Goal: Transaction & Acquisition: Download file/media

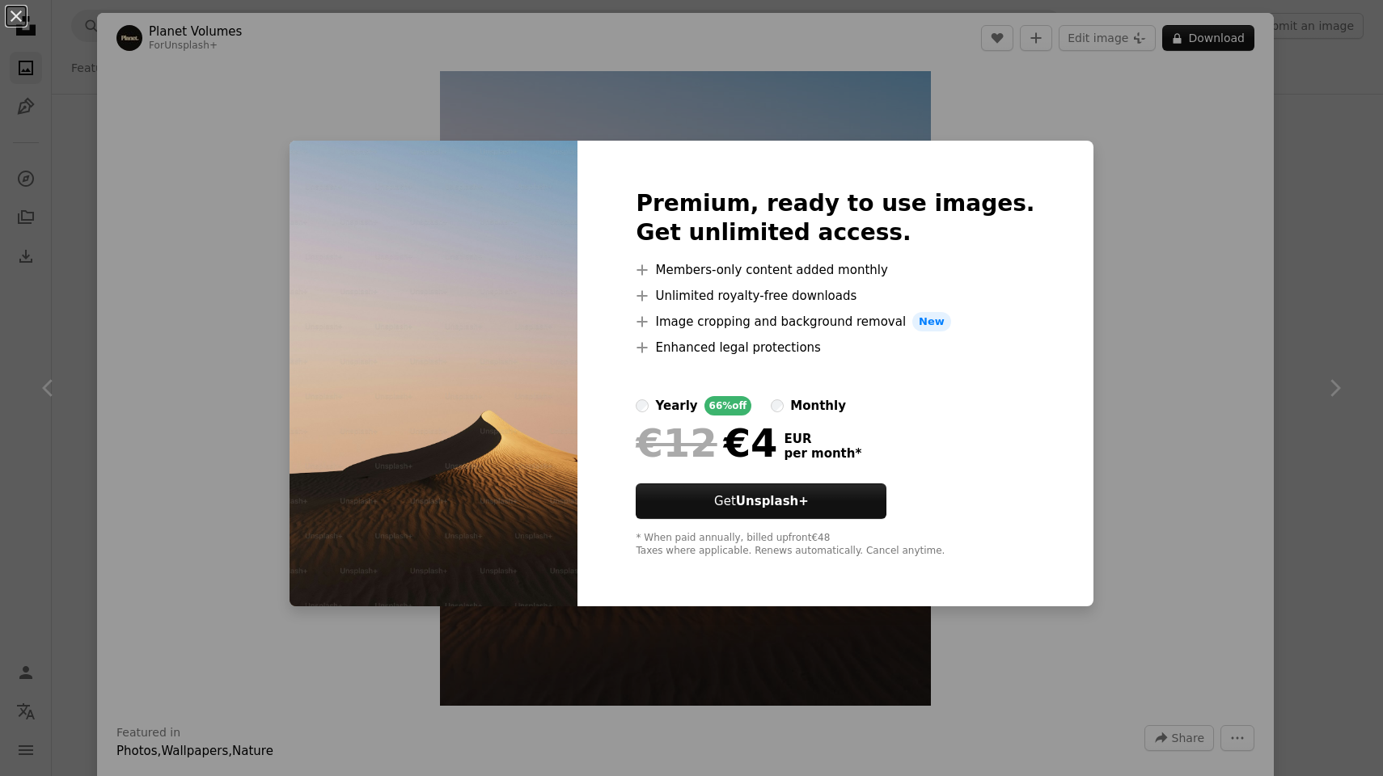
scroll to position [16434, 0]
click at [1302, 216] on div "An X shape Premium, ready to use images. Get unlimited access. A plus sign Memb…" at bounding box center [691, 388] width 1383 height 776
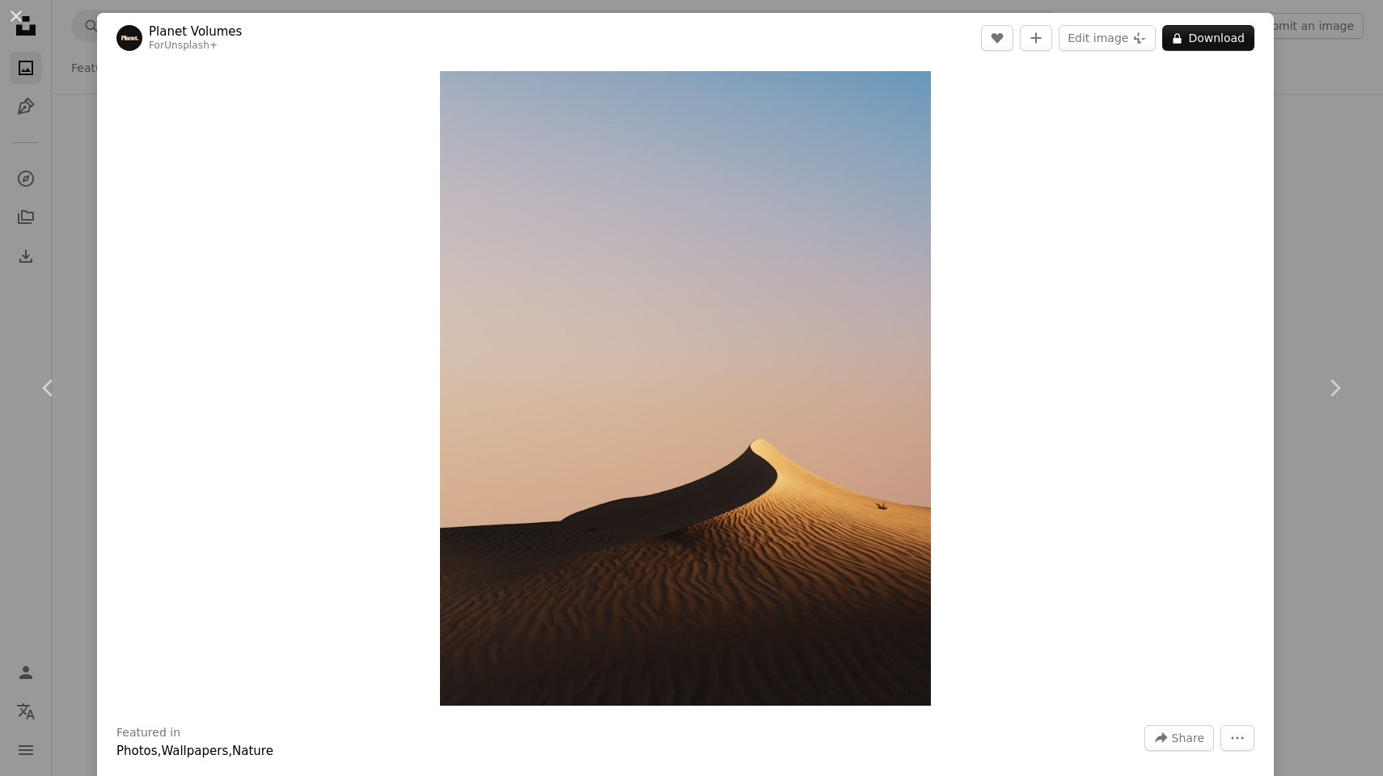
click at [1302, 216] on div "An X shape Chevron left Chevron right Planet Volumes For Unsplash+ A heart A pl…" at bounding box center [691, 388] width 1383 height 776
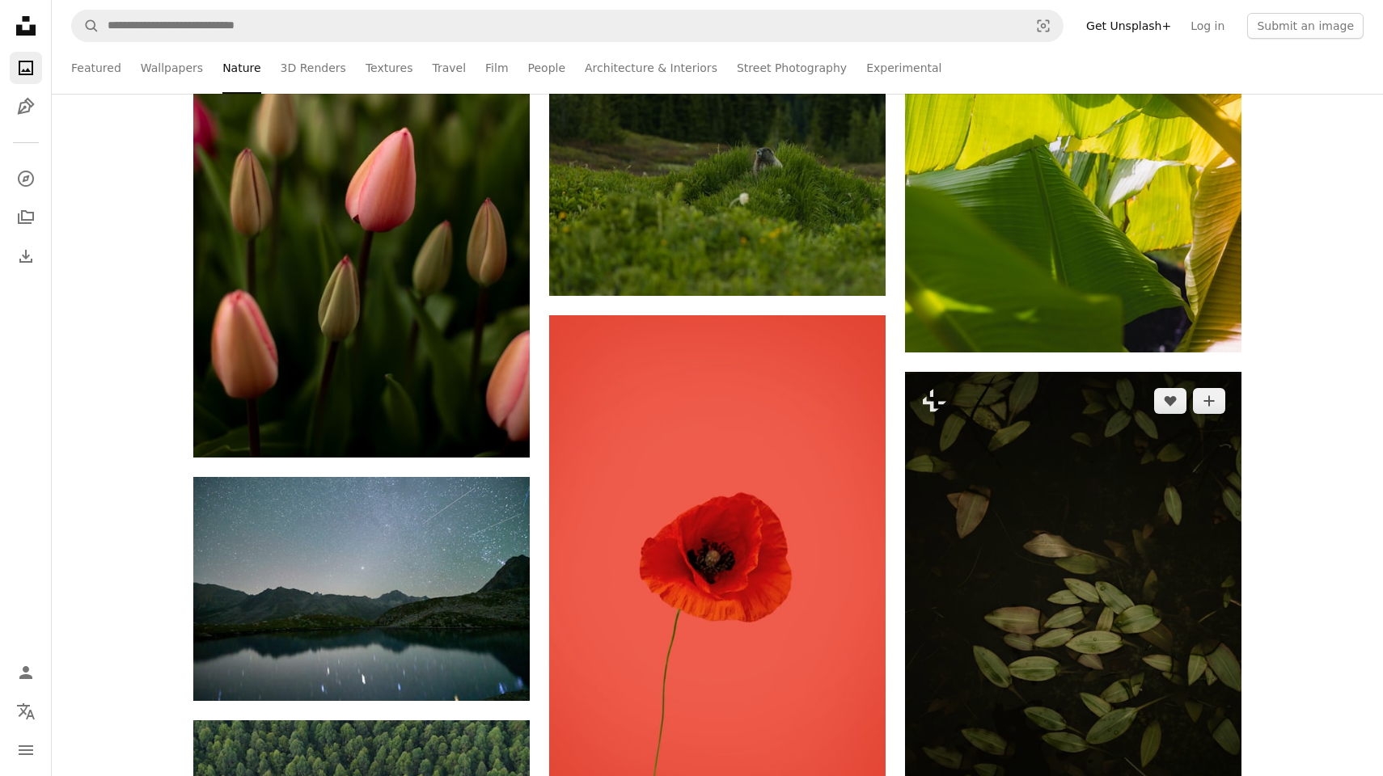
click at [1036, 372] on img at bounding box center [1073, 596] width 336 height 449
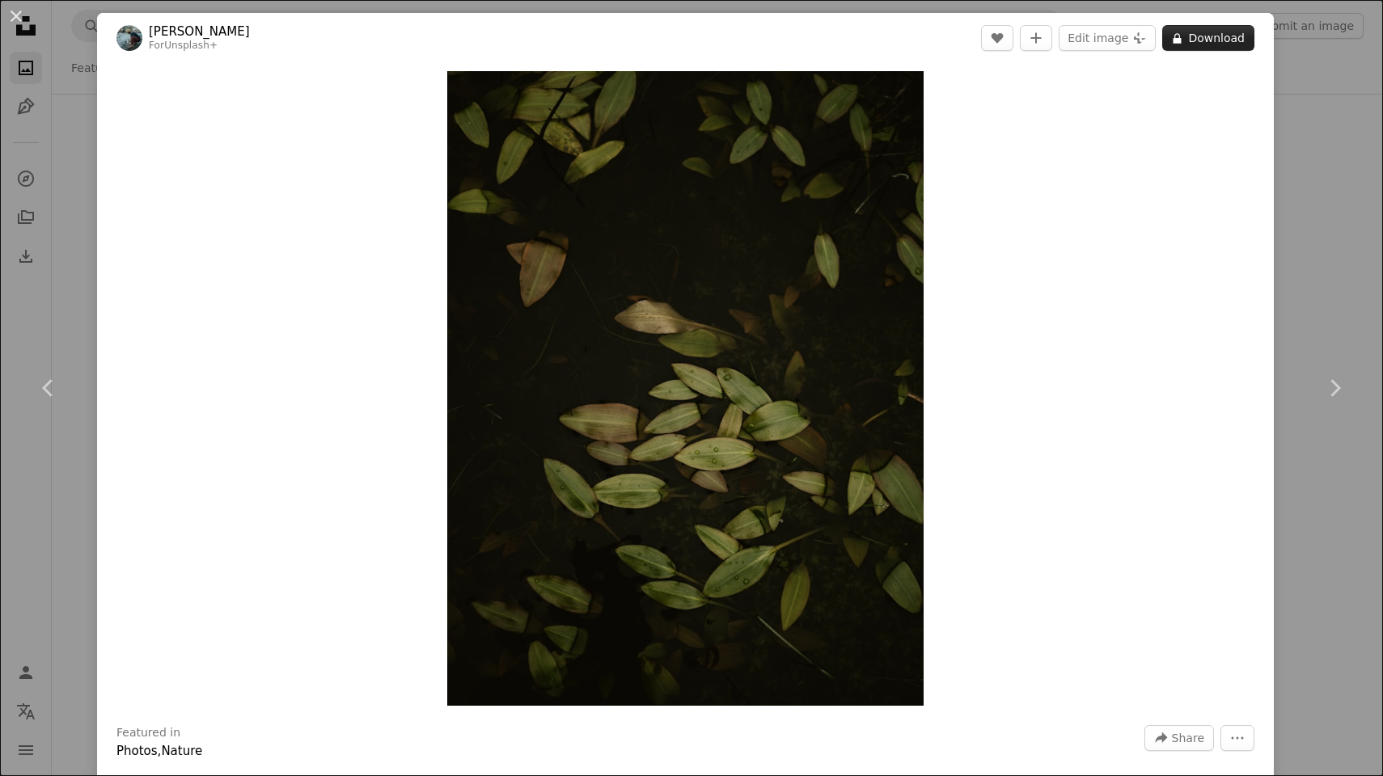
scroll to position [0, 1086]
click at [1312, 142] on div "An X shape Chevron left Chevron right [PERSON_NAME] For Unsplash+ A heart A plu…" at bounding box center [691, 388] width 1383 height 776
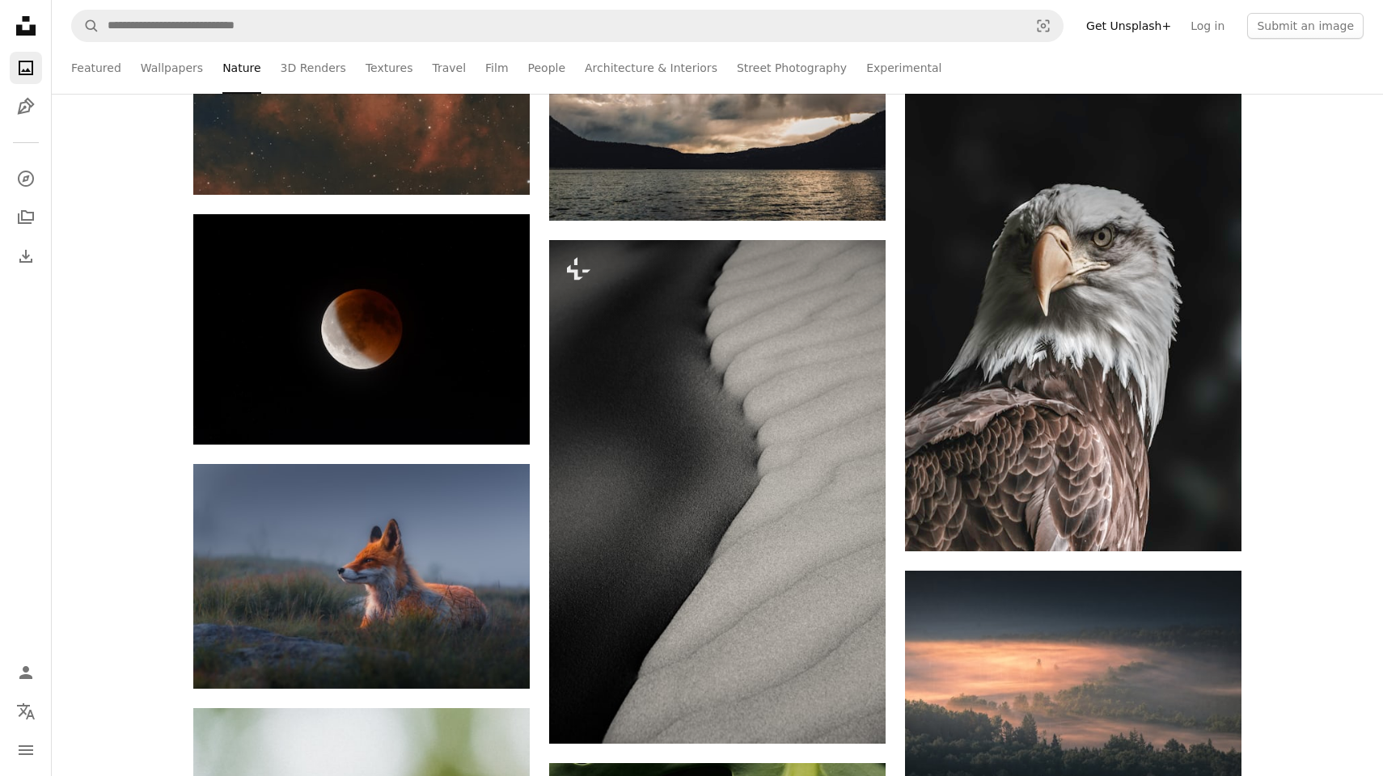
scroll to position [12455, 0]
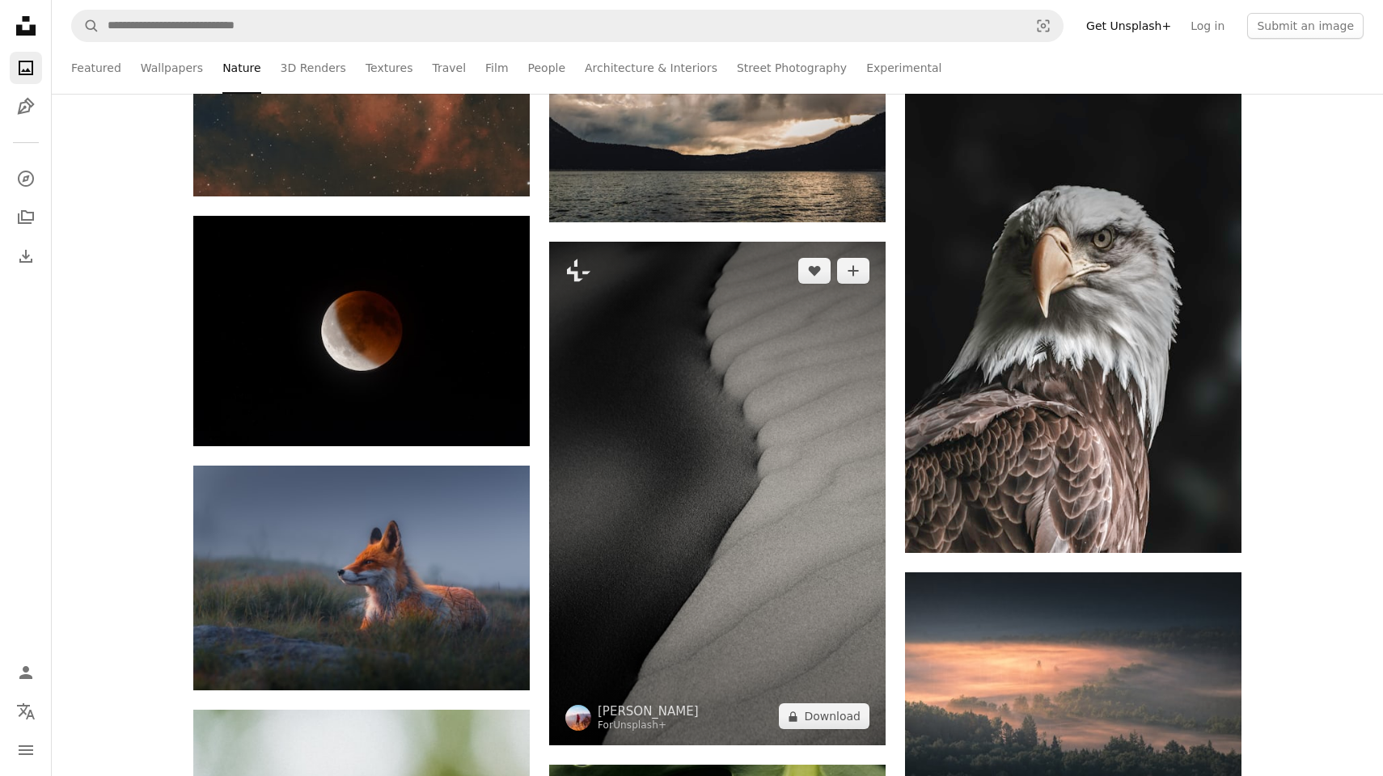
click at [659, 530] on img at bounding box center [717, 494] width 336 height 504
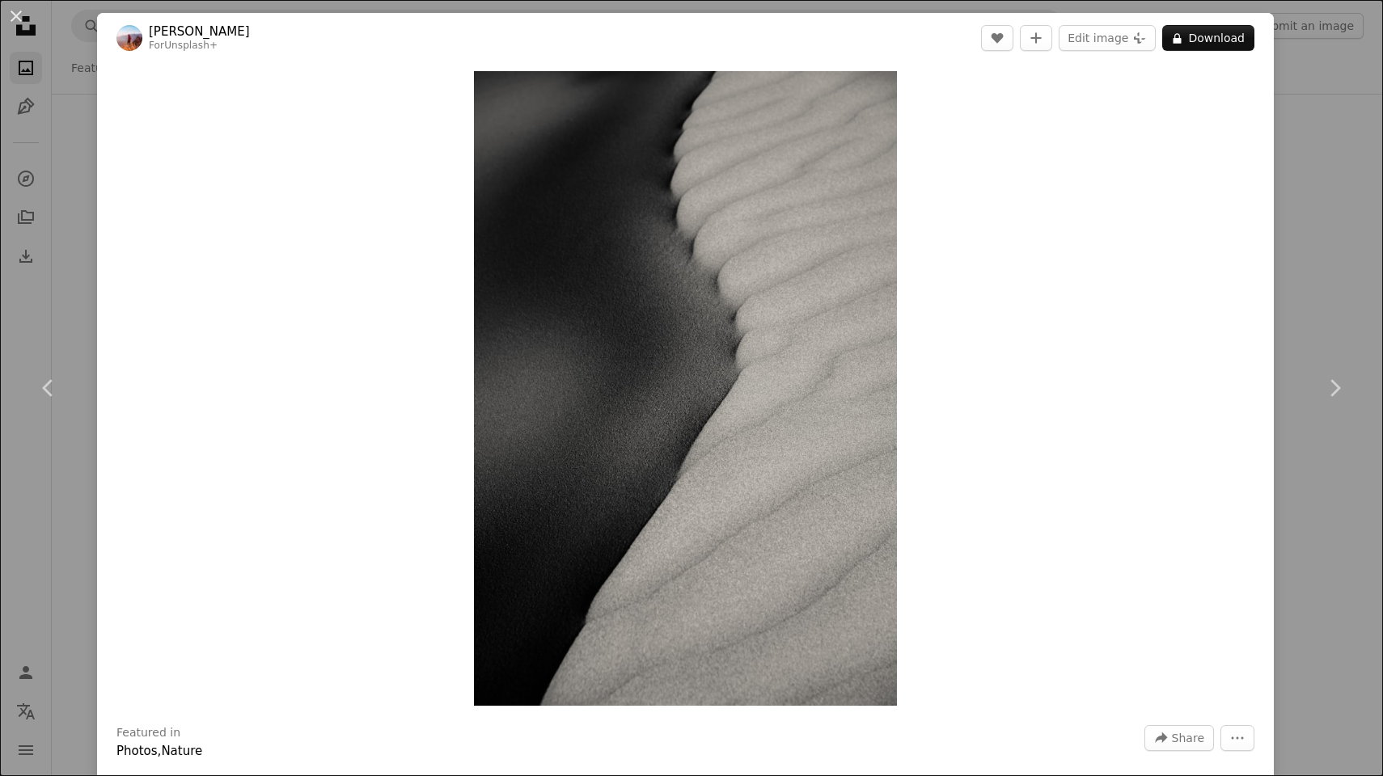
click at [1312, 207] on div "An X shape Chevron left Chevron right [PERSON_NAME] For Unsplash+ A heart A plu…" at bounding box center [691, 388] width 1383 height 776
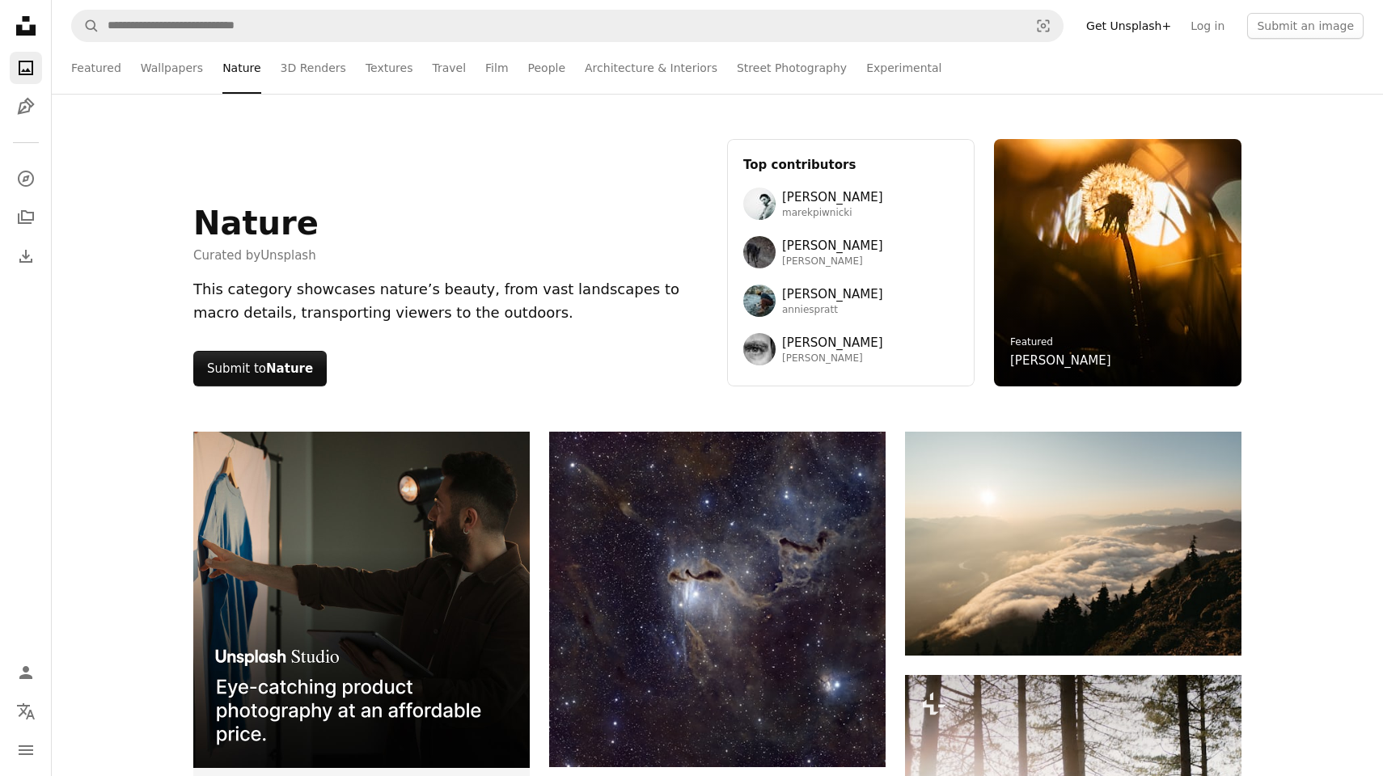
click at [26, 33] on icon at bounding box center [25, 25] width 19 height 19
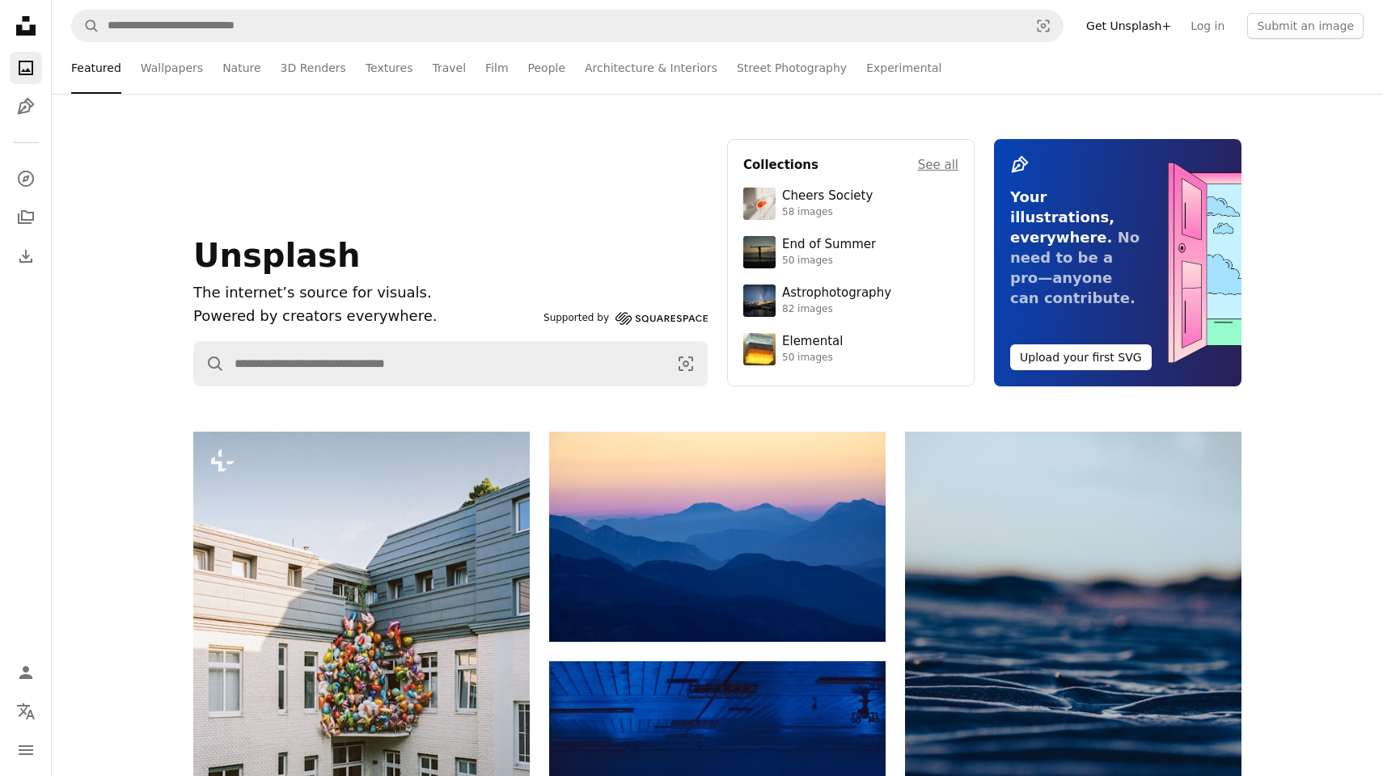
click at [26, 33] on icon at bounding box center [25, 25] width 19 height 19
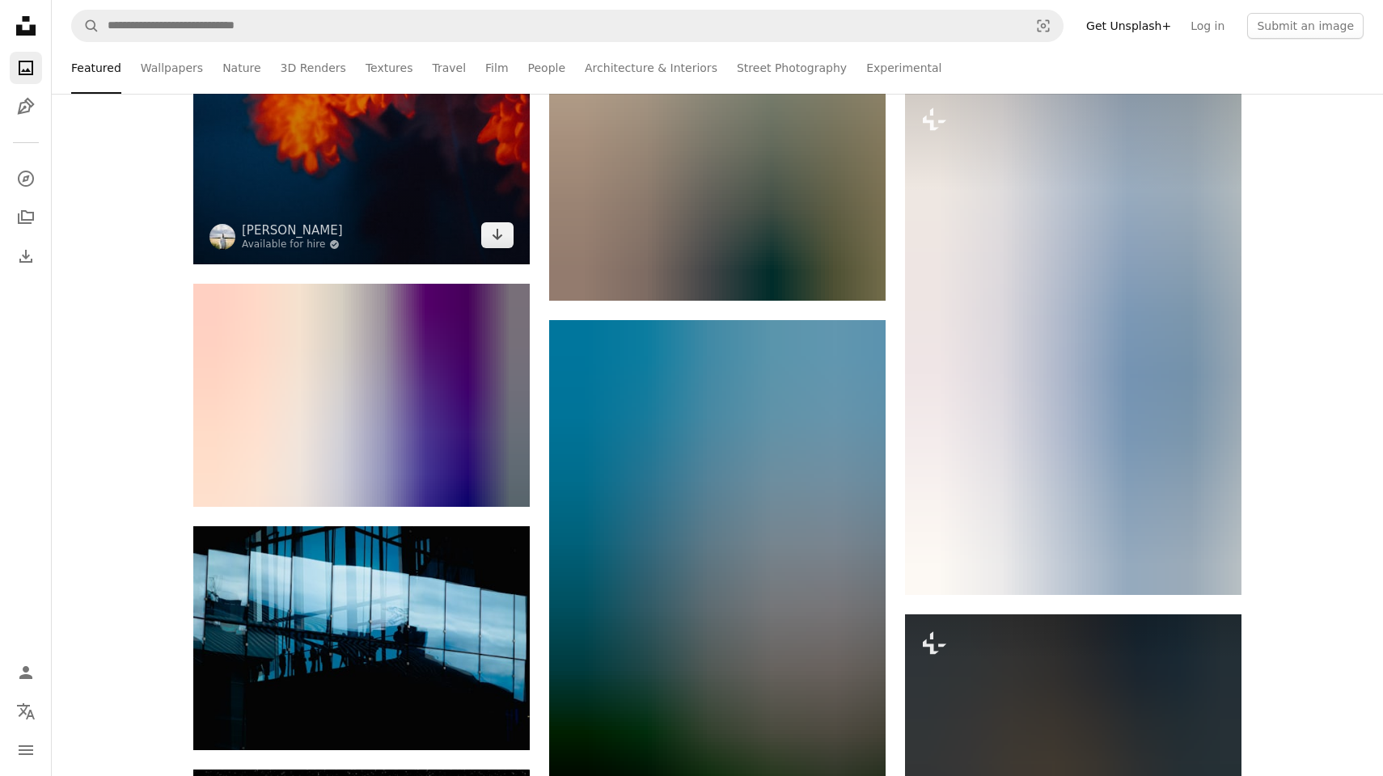
scroll to position [1434, 0]
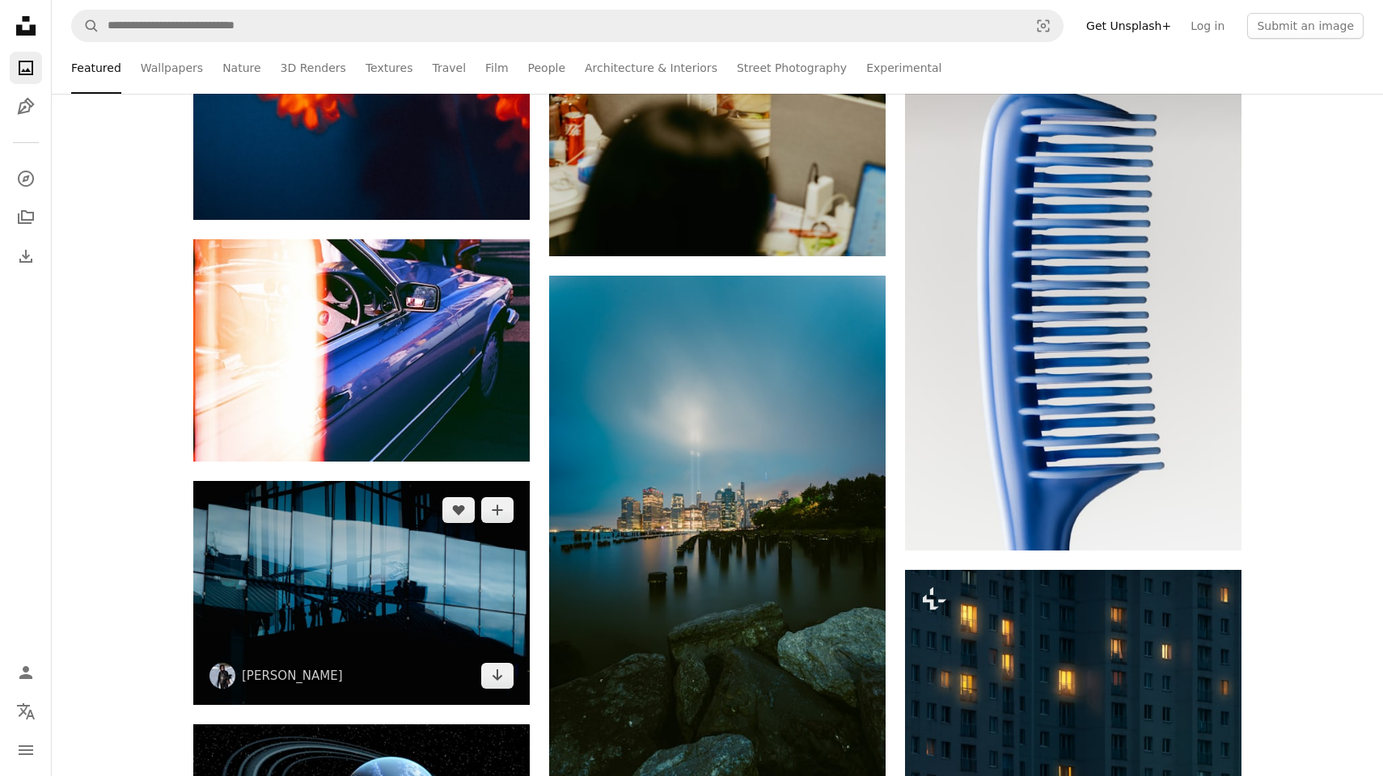
click at [391, 563] on img at bounding box center [361, 593] width 336 height 224
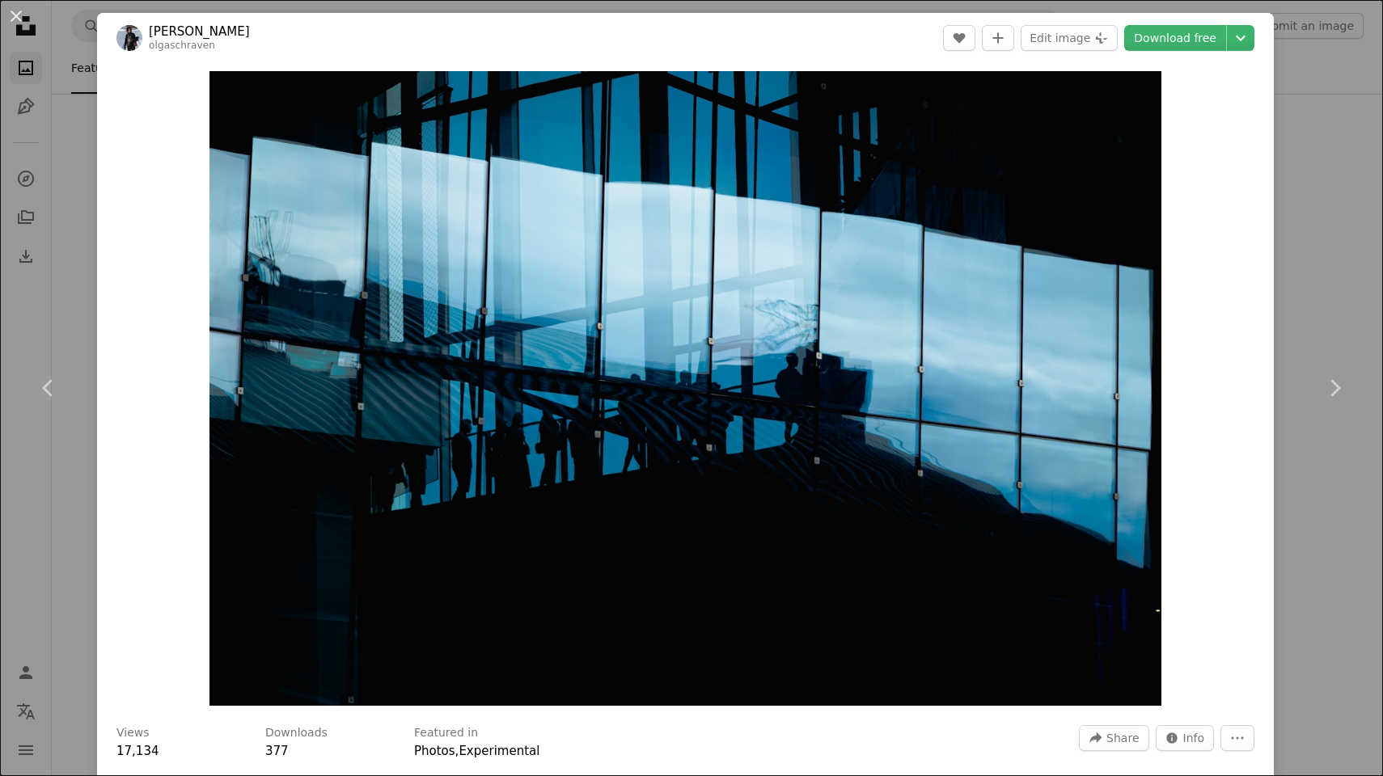
click at [81, 273] on div "An X shape Chevron left Chevron right [PERSON_NAME] olgaschraven A heart A plus…" at bounding box center [691, 388] width 1383 height 776
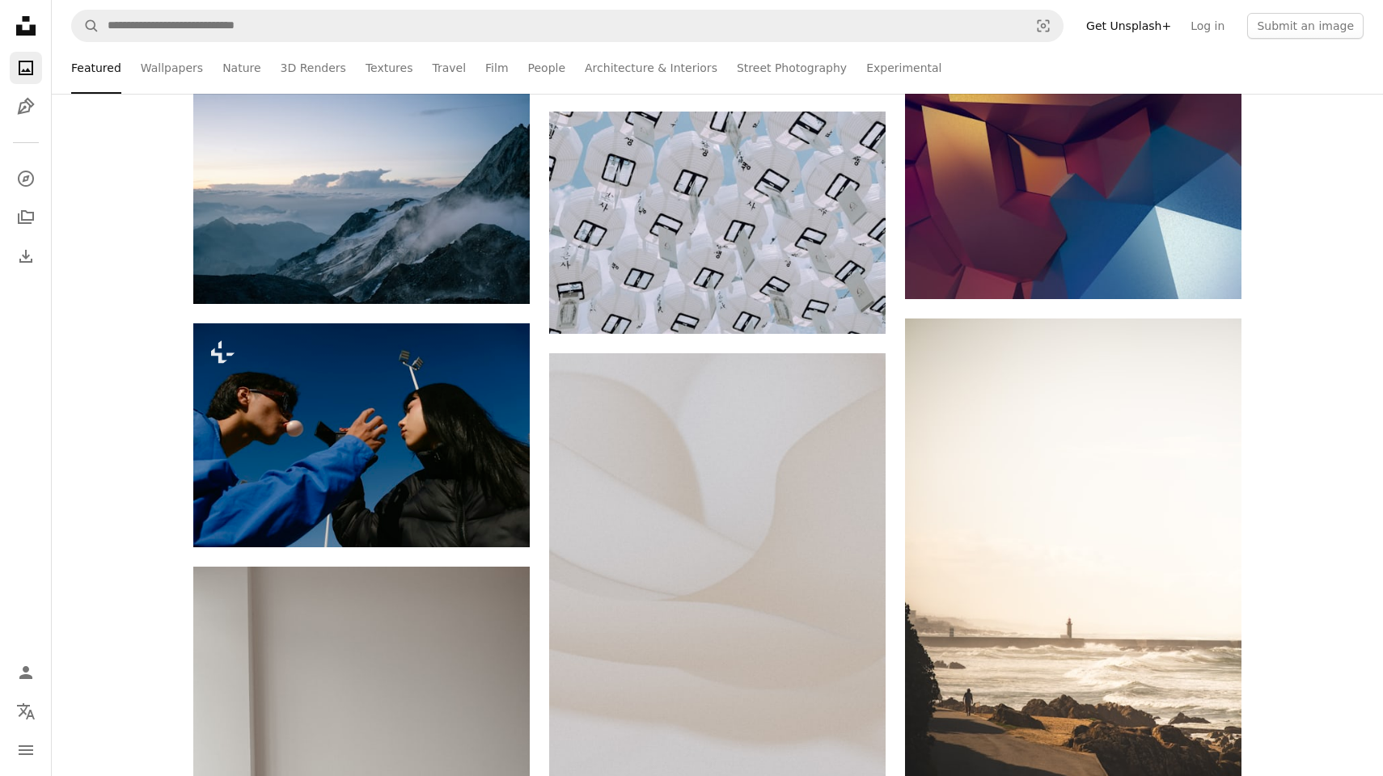
scroll to position [4458, 0]
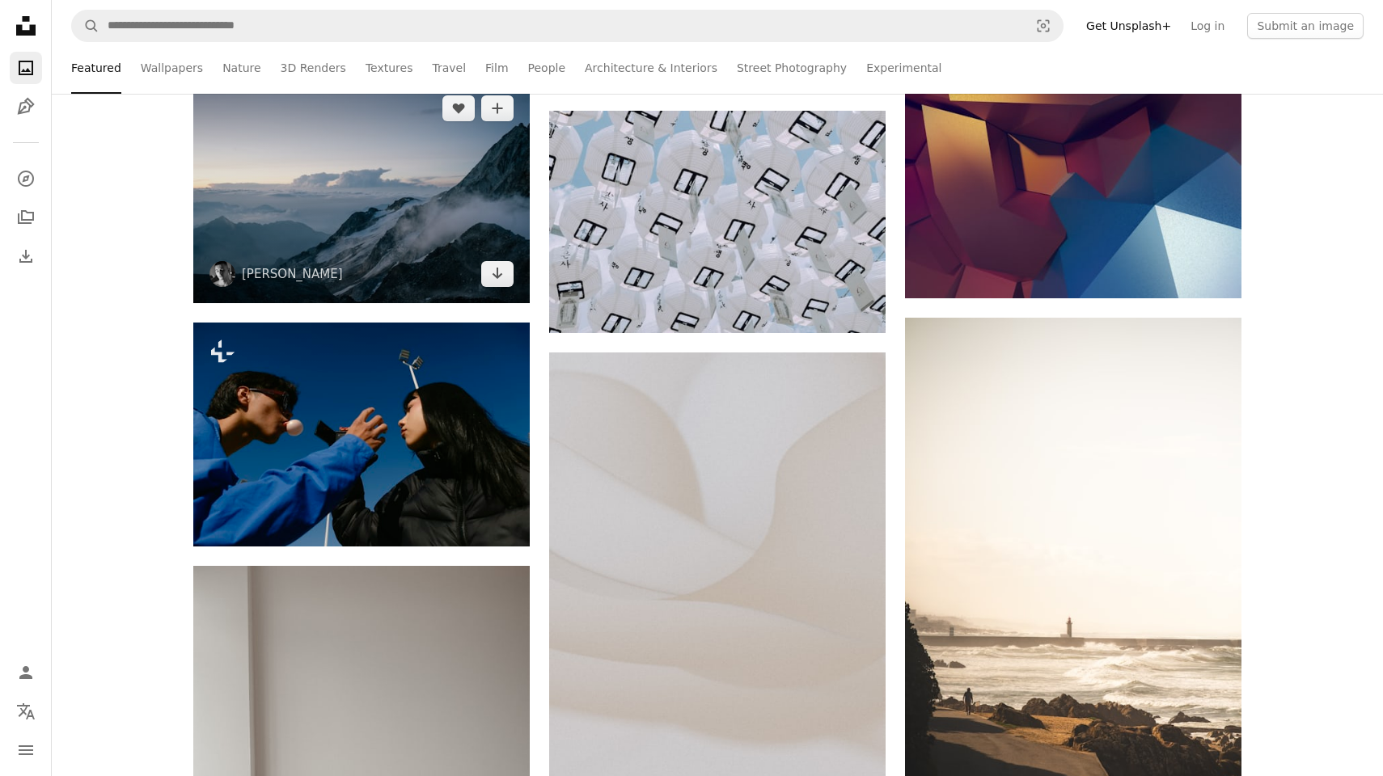
click at [370, 218] on img at bounding box center [361, 191] width 336 height 224
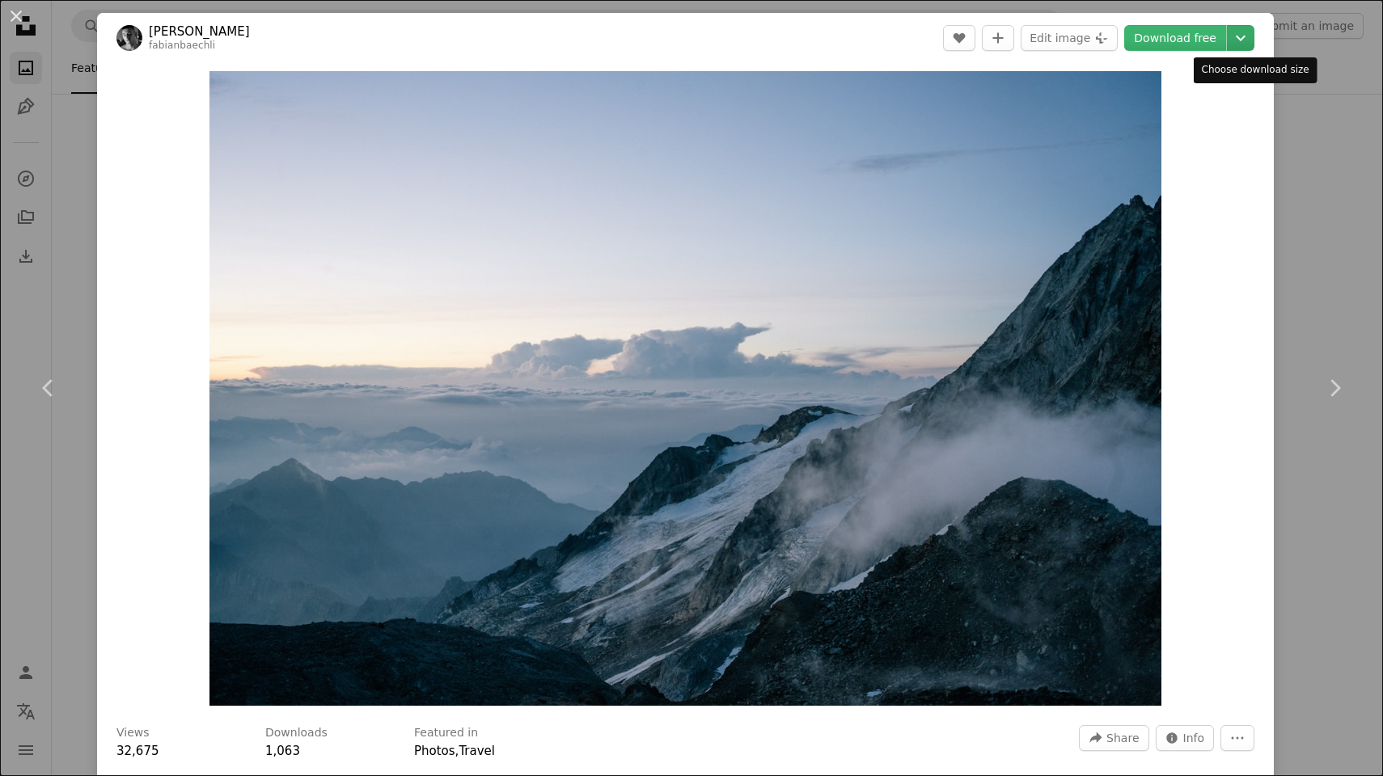
click at [1253, 39] on icon "Chevron down" at bounding box center [1241, 37] width 26 height 19
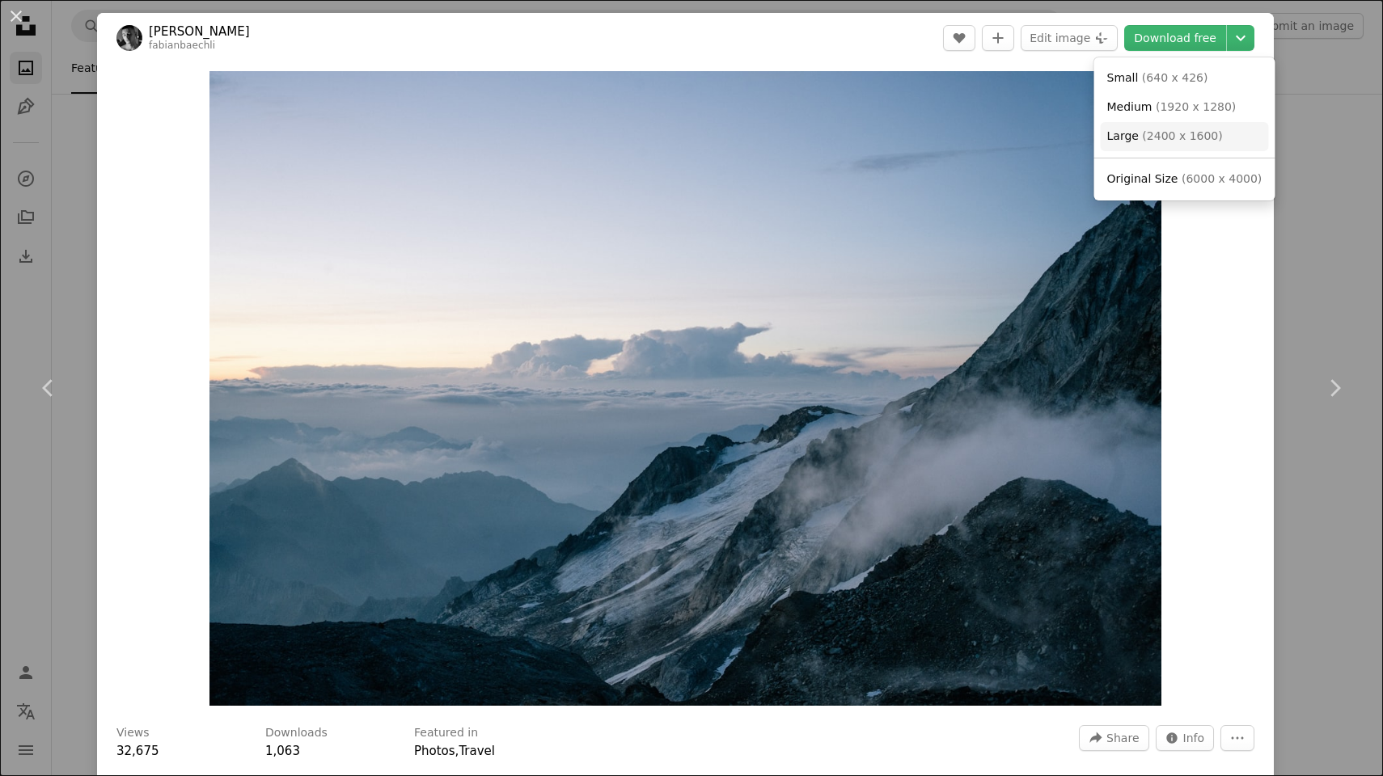
click at [1219, 128] on link "Large ( 2400 x 1600 )" at bounding box center [1185, 136] width 168 height 29
